Goal: Information Seeking & Learning: Check status

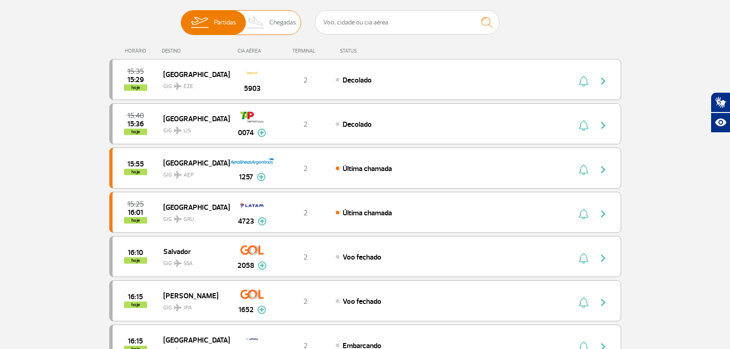
click at [278, 23] on span "Chegadas" at bounding box center [282, 23] width 27 height 24
click at [181, 18] on input "Partidas Chegadas" at bounding box center [181, 18] width 0 height 0
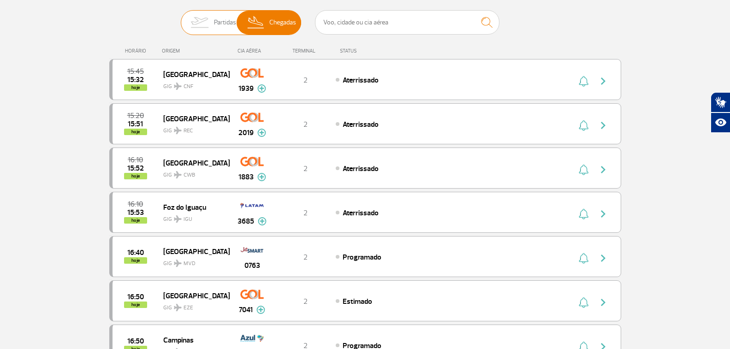
click at [203, 18] on img at bounding box center [199, 23] width 29 height 24
click at [181, 18] on input "Partidas Chegadas" at bounding box center [181, 18] width 0 height 0
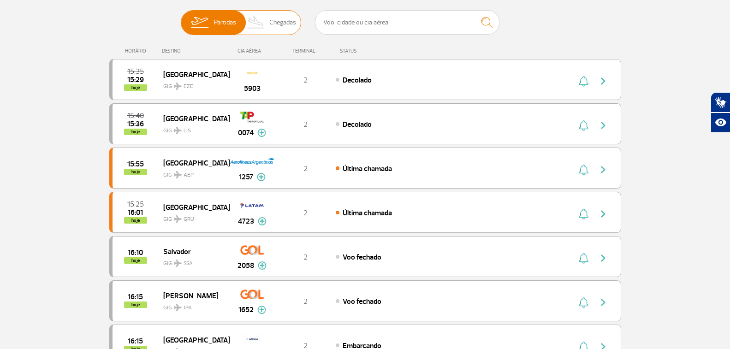
click at [263, 16] on img at bounding box center [256, 23] width 27 height 24
click at [181, 18] on input "Partidas Chegadas" at bounding box center [181, 18] width 0 height 0
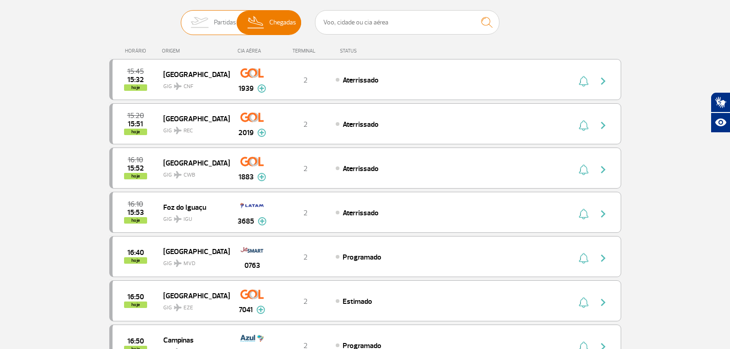
click at [230, 28] on span "Partidas" at bounding box center [225, 23] width 22 height 24
click at [181, 18] on input "Partidas Chegadas" at bounding box center [181, 18] width 0 height 0
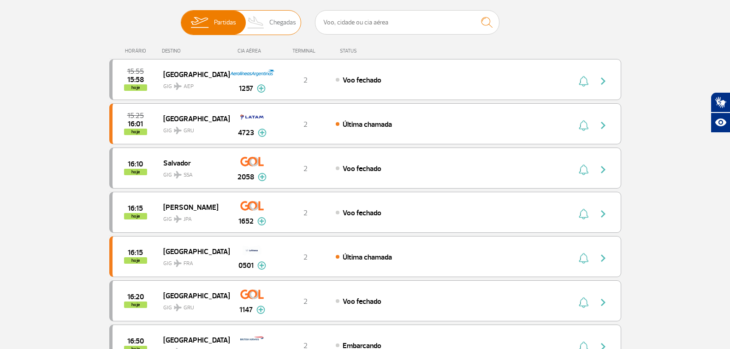
click at [272, 25] on span "Chegadas" at bounding box center [282, 23] width 27 height 24
click at [181, 18] on input "Partidas Chegadas" at bounding box center [181, 18] width 0 height 0
